Goal: Find specific page/section: Find specific page/section

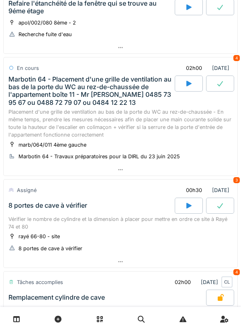
scroll to position [157, 0]
click at [123, 169] on icon at bounding box center [120, 169] width 6 height 5
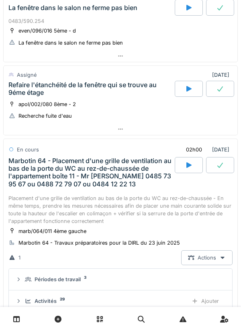
scroll to position [78, 0]
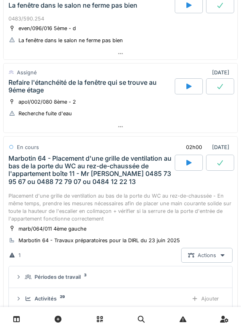
click at [187, 166] on div at bounding box center [189, 163] width 28 height 16
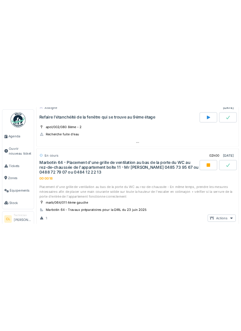
scroll to position [158, 0]
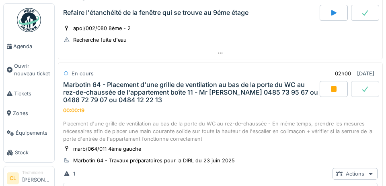
click at [31, 47] on span "Agenda" at bounding box center [32, 47] width 38 height 8
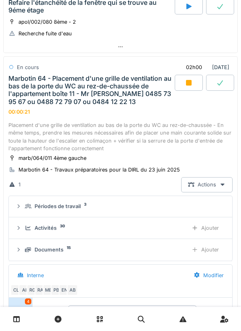
scroll to position [155, 0]
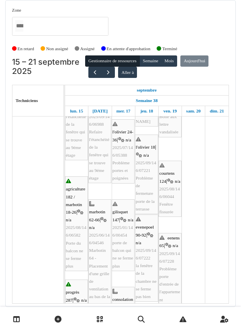
scroll to position [116, 0]
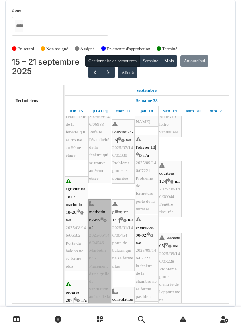
click at [99, 228] on link "marbotin 62-66 | n/a 2025/06/146/04546 Marbotin 64 - Placement d'une grille de …" at bounding box center [99, 308] width 23 height 218
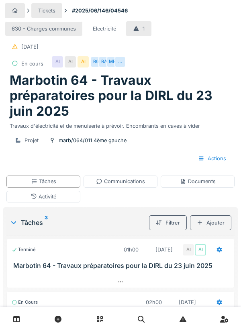
click at [59, 184] on div "Tâches" at bounding box center [43, 181] width 74 height 12
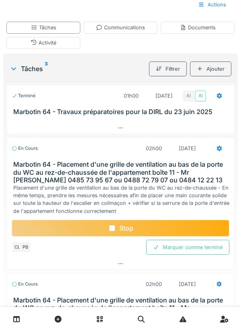
scroll to position [196, 0]
